Goal: Transaction & Acquisition: Purchase product/service

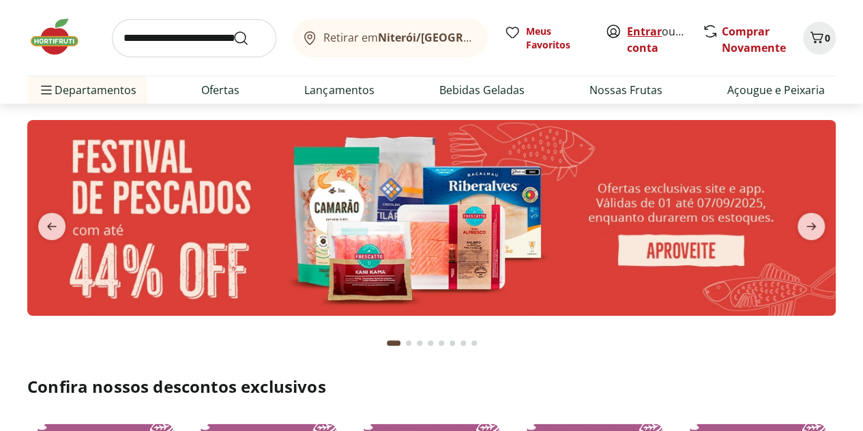
click at [652, 31] on link "Entrar" at bounding box center [644, 31] width 35 height 15
click at [817, 36] on icon "Carrinho" at bounding box center [817, 37] width 16 height 16
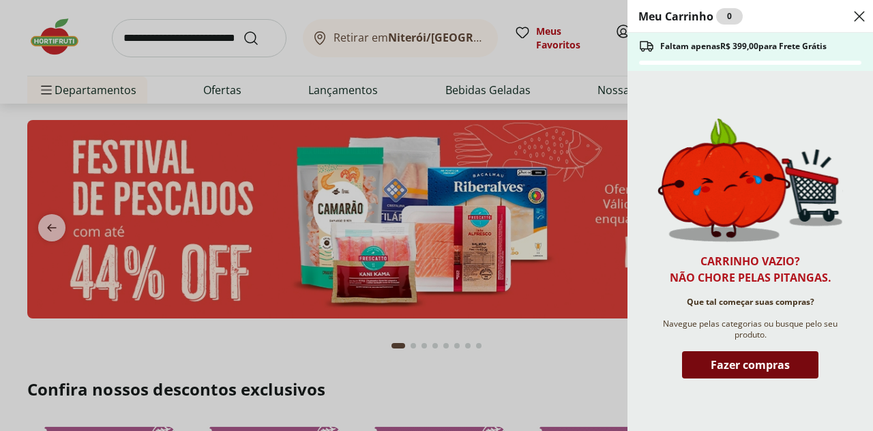
click at [729, 360] on span "Fazer compras" at bounding box center [750, 365] width 79 height 11
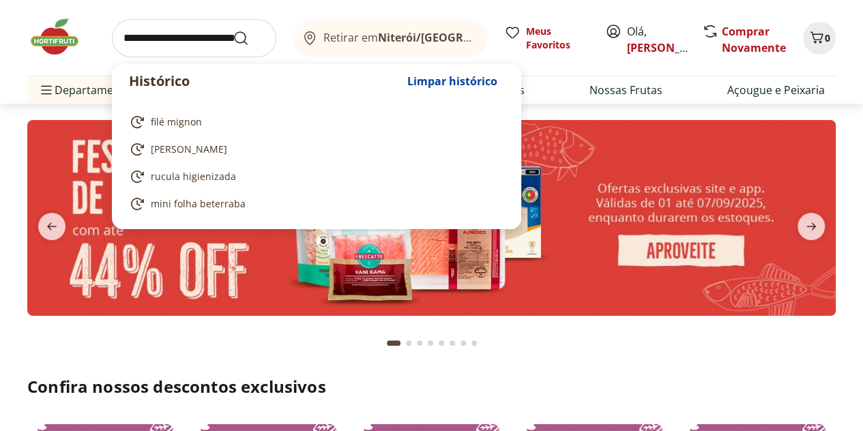
click at [203, 43] on input "search" at bounding box center [194, 38] width 164 height 38
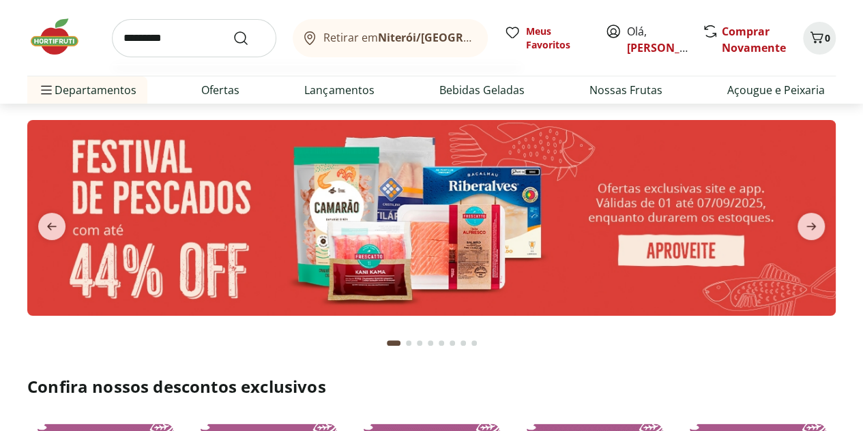
type input "*********"
click at [233, 30] on button "Submit Search" at bounding box center [249, 38] width 33 height 16
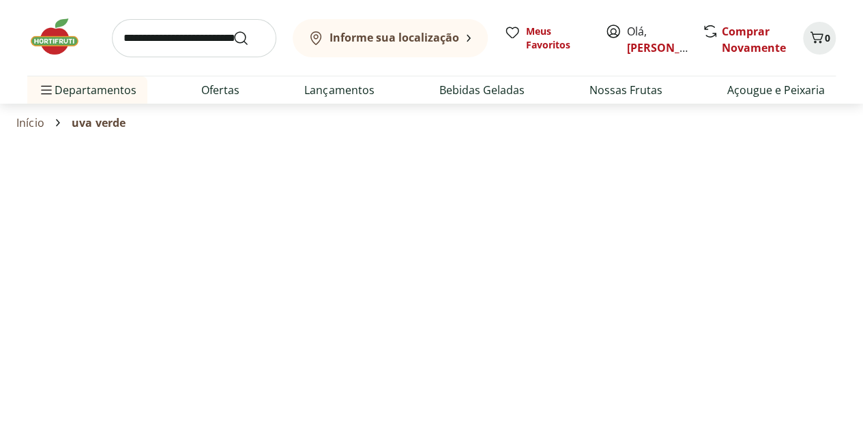
select select "**********"
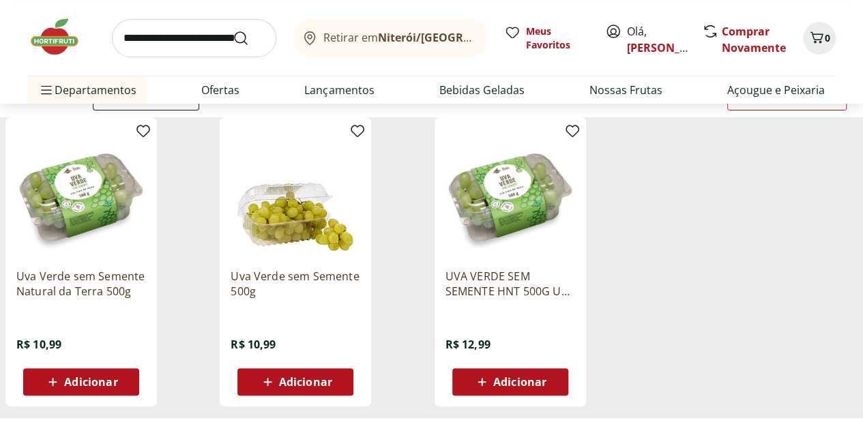
scroll to position [136, 0]
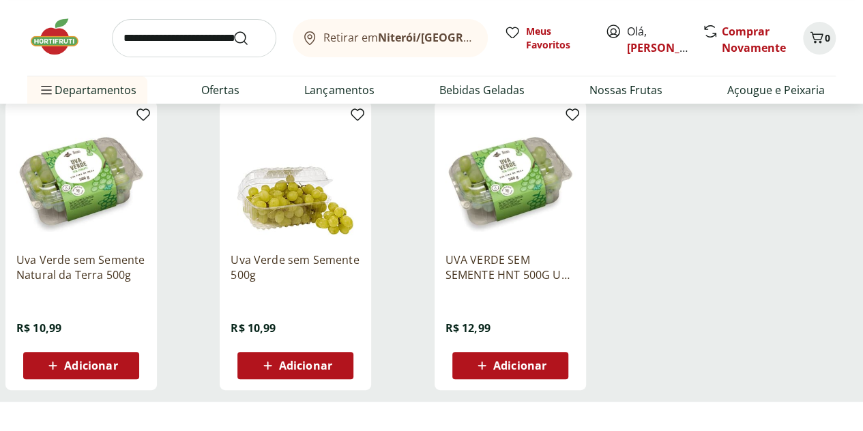
click at [117, 371] on span "Adicionar" at bounding box center [90, 365] width 53 height 11
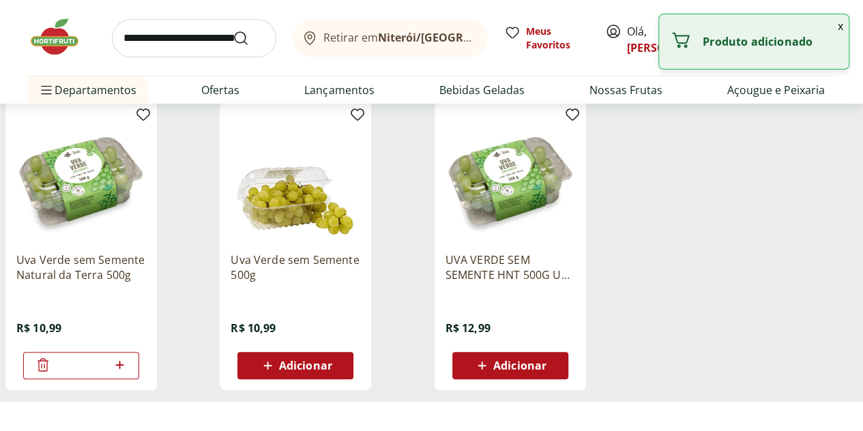
click at [128, 373] on icon at bounding box center [119, 365] width 17 height 16
type input "*"
click at [191, 42] on input "search" at bounding box center [194, 38] width 164 height 38
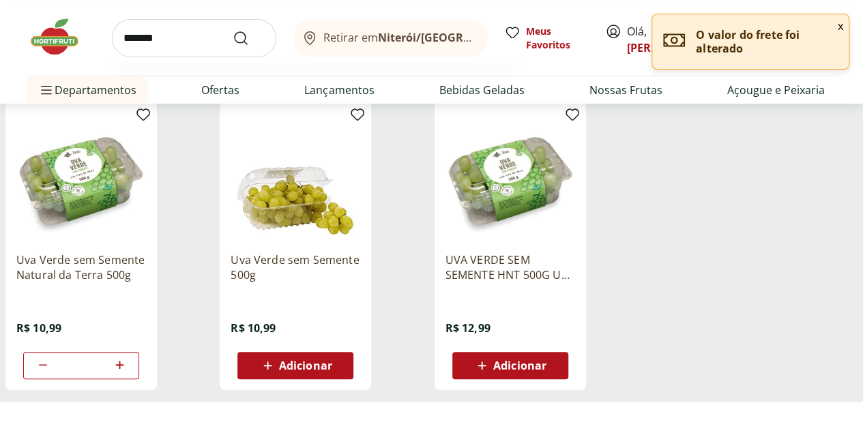
type input "*******"
click at [233, 30] on button "Submit Search" at bounding box center [249, 38] width 33 height 16
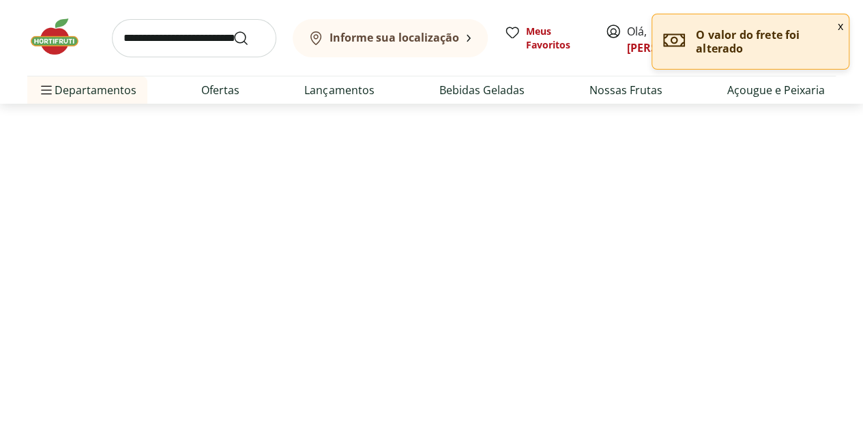
select select "**********"
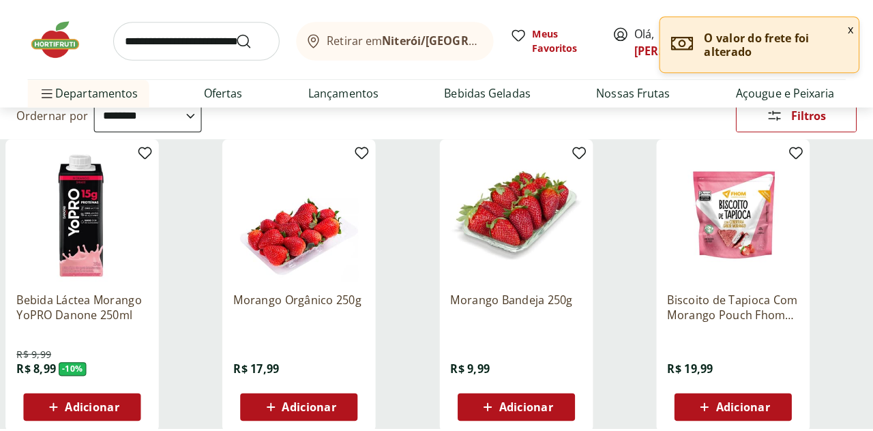
scroll to position [136, 0]
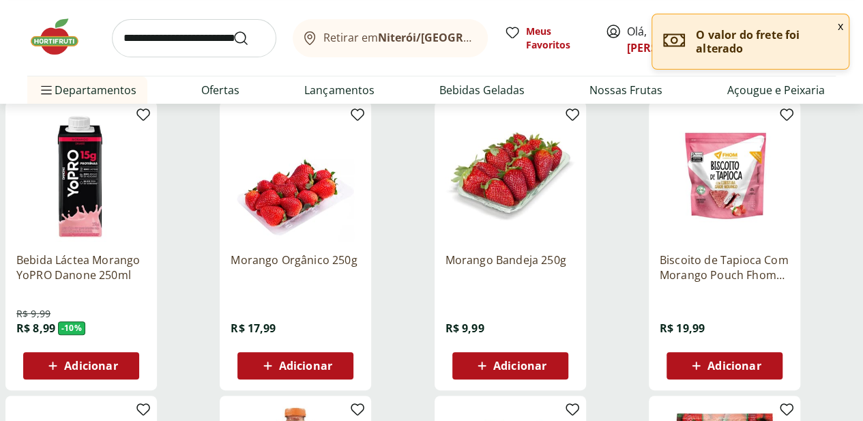
click at [547, 371] on span "Adicionar" at bounding box center [519, 365] width 53 height 11
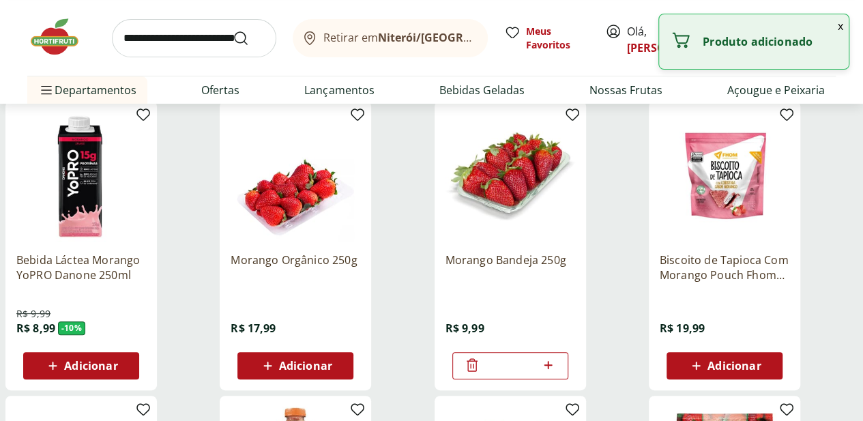
click at [557, 373] on icon at bounding box center [548, 365] width 17 height 16
type input "*"
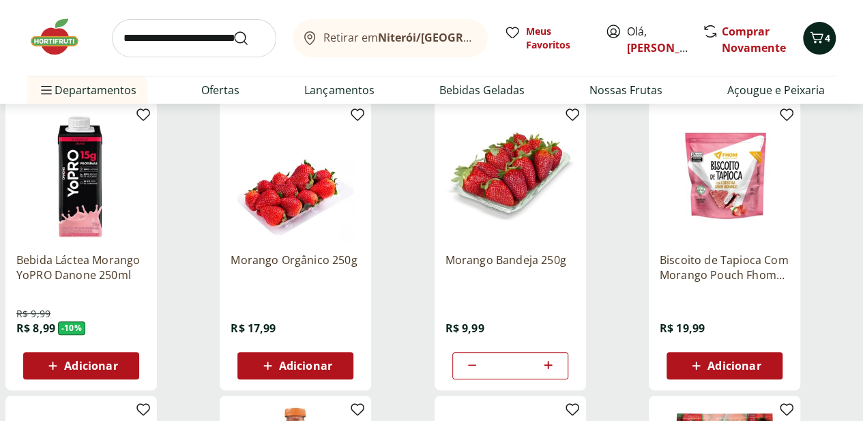
click at [812, 38] on icon "Carrinho" at bounding box center [817, 37] width 16 height 16
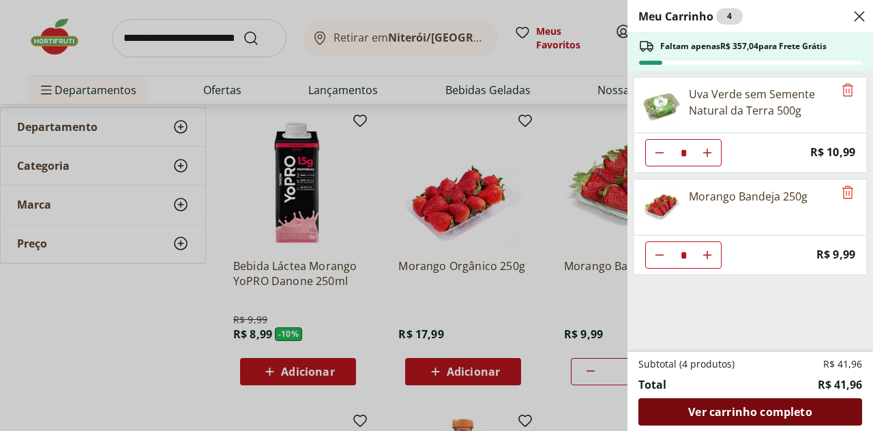
click at [733, 407] on span "Ver carrinho completo" at bounding box center [750, 412] width 124 height 11
